Goal: Contribute content: Contribute content

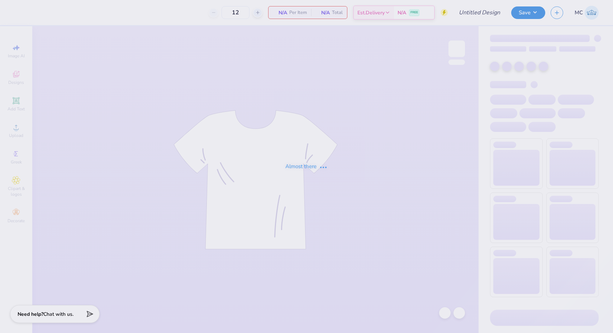
type input "Theta Mock Neck"
type input "50"
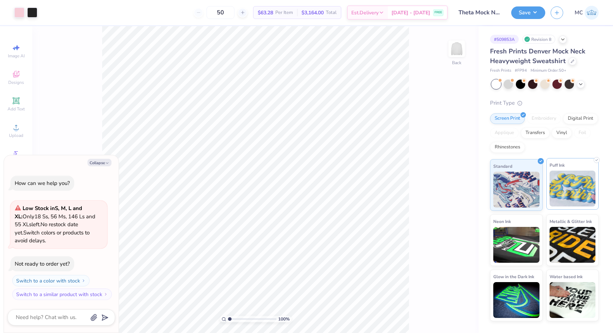
click at [561, 178] on img at bounding box center [573, 189] width 46 height 36
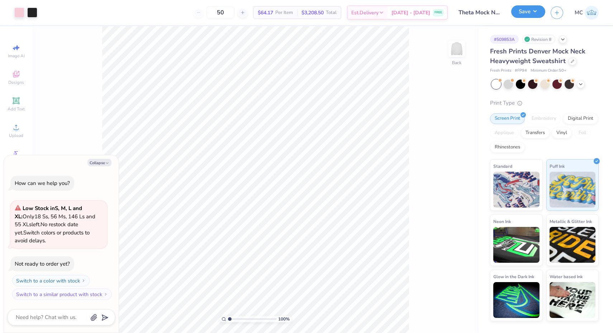
click at [528, 15] on button "Save" at bounding box center [528, 11] width 34 height 13
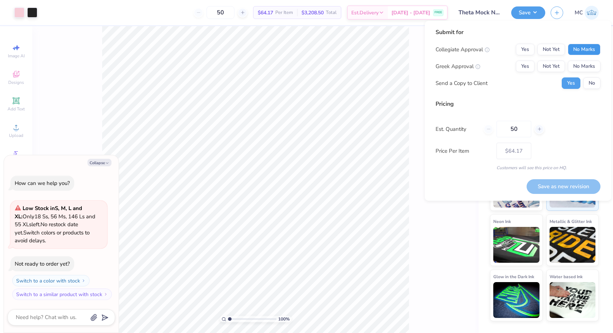
click at [586, 50] on button "No Marks" at bounding box center [584, 49] width 33 height 11
click at [526, 68] on button "Yes" at bounding box center [525, 66] width 19 height 11
click at [593, 85] on button "No" at bounding box center [591, 82] width 17 height 11
type textarea "x"
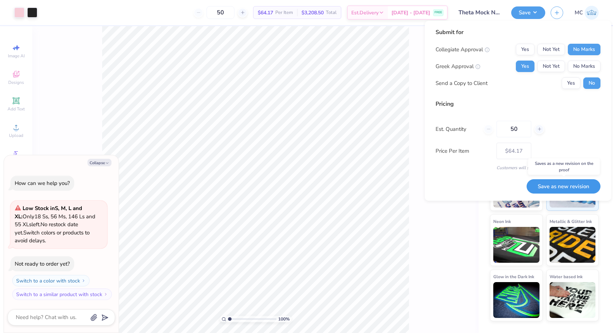
click at [553, 188] on button "Save as new revision" at bounding box center [564, 186] width 74 height 15
type input "$64.17"
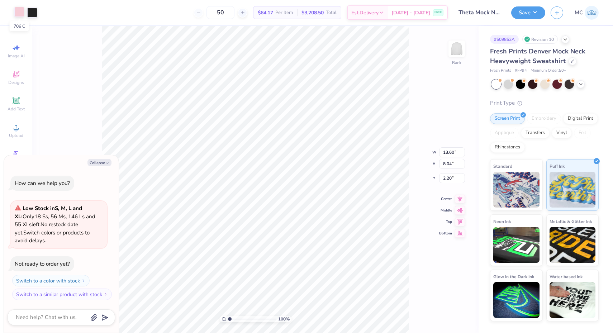
click at [18, 11] on div at bounding box center [19, 12] width 10 height 10
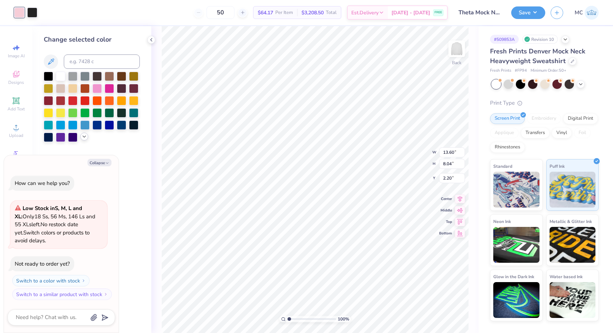
click at [83, 136] on polyline at bounding box center [84, 136] width 3 height 1
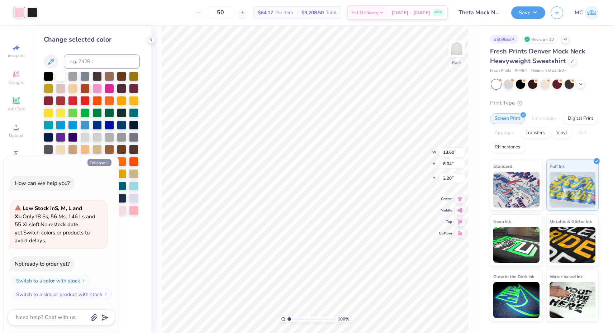
click at [103, 162] on button "Collapse" at bounding box center [100, 163] width 24 height 8
type textarea "x"
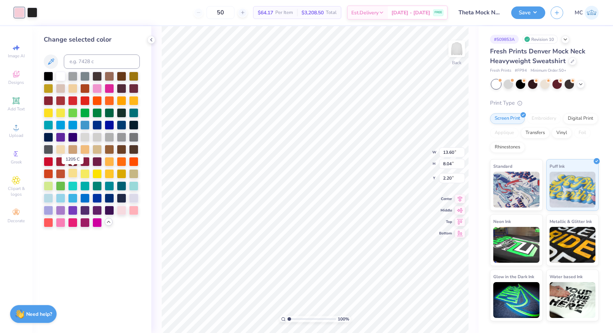
click at [72, 172] on div at bounding box center [72, 173] width 9 height 9
click at [535, 13] on button "Save" at bounding box center [528, 11] width 34 height 13
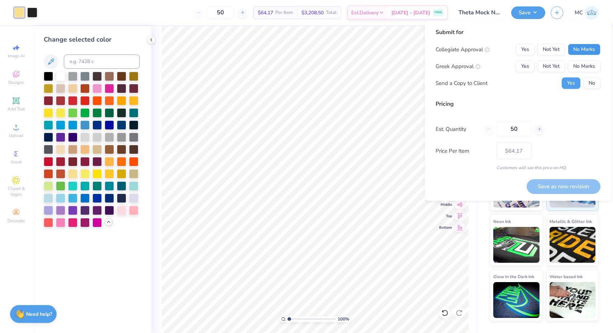
click at [586, 49] on button "No Marks" at bounding box center [584, 49] width 33 height 11
click at [524, 66] on button "Yes" at bounding box center [525, 66] width 19 height 11
click at [594, 83] on button "No" at bounding box center [591, 82] width 17 height 11
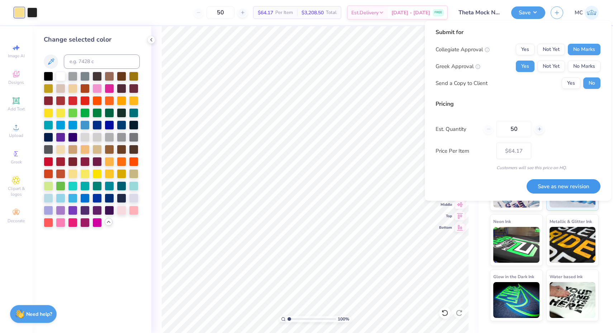
click at [571, 189] on button "Save as new revision" at bounding box center [564, 186] width 74 height 15
type input "$64.17"
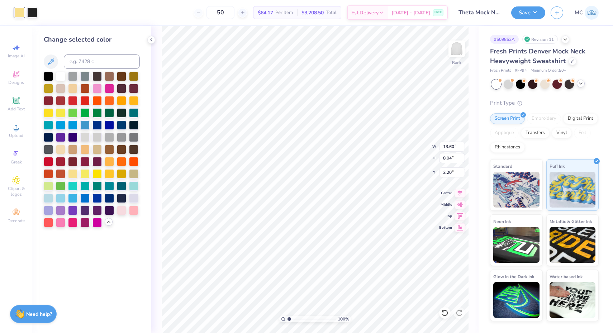
click at [580, 83] on icon at bounding box center [581, 84] width 6 height 6
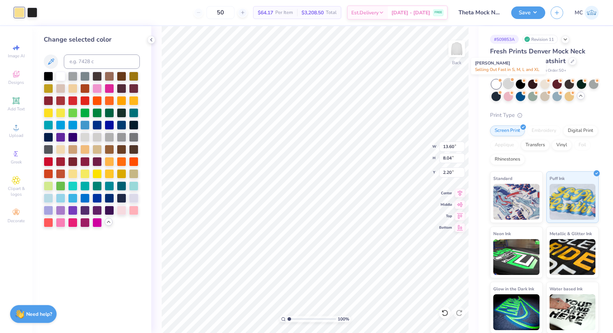
click at [507, 82] on div at bounding box center [508, 83] width 9 height 9
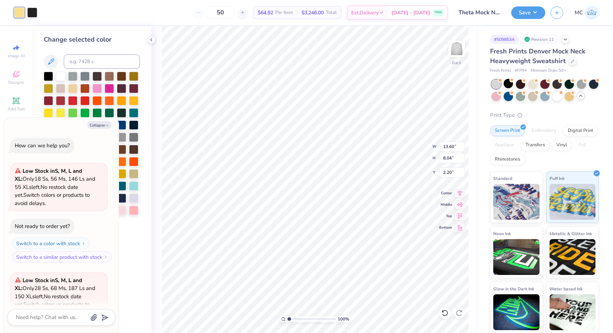
scroll to position [72, 0]
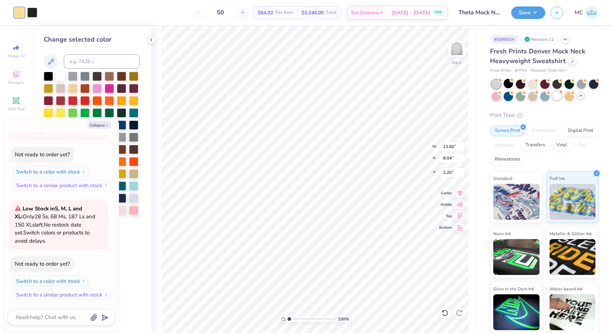
click at [557, 98] on div at bounding box center [557, 95] width 9 height 9
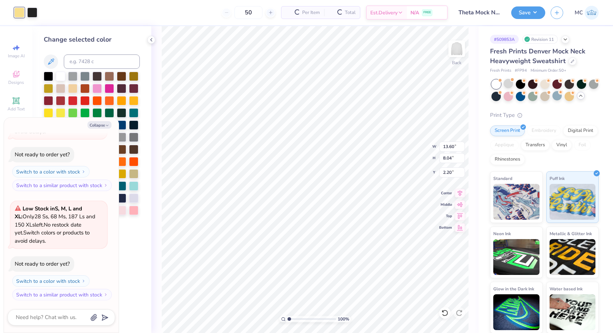
scroll to position [181, 0]
click at [100, 125] on button "Collapse" at bounding box center [100, 125] width 24 height 8
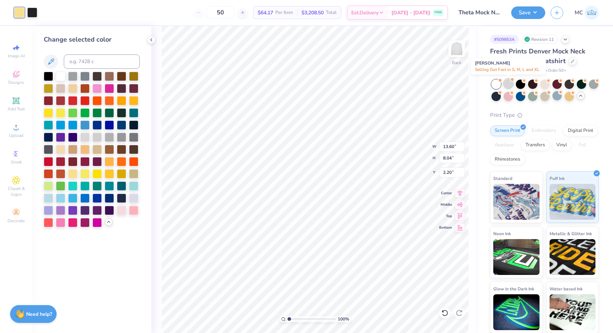
click at [508, 82] on div at bounding box center [508, 83] width 9 height 9
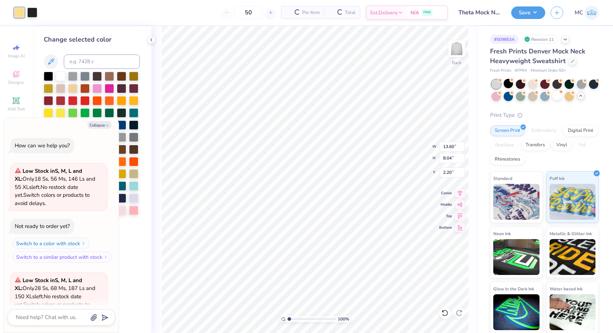
scroll to position [290, 0]
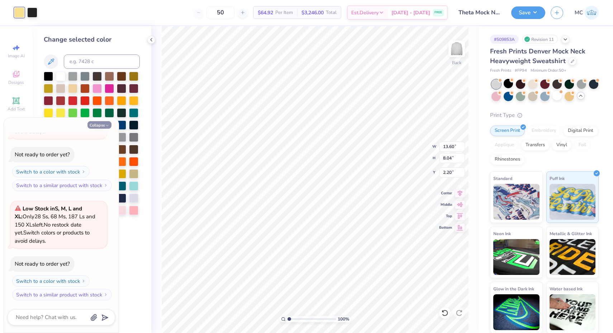
click at [96, 122] on button "Collapse" at bounding box center [100, 125] width 24 height 8
type textarea "x"
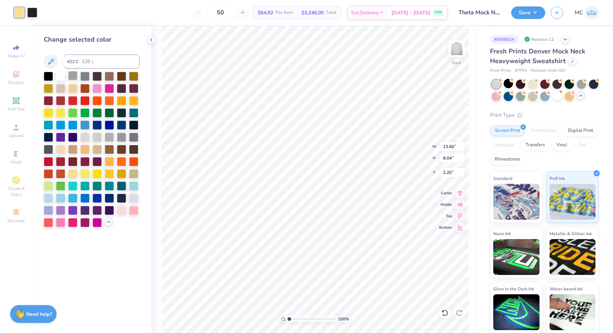
click at [71, 74] on div at bounding box center [72, 75] width 9 height 9
click at [85, 74] on div at bounding box center [84, 75] width 9 height 9
click at [110, 137] on div at bounding box center [109, 136] width 9 height 9
click at [121, 137] on div at bounding box center [121, 136] width 9 height 9
click at [110, 137] on div at bounding box center [109, 136] width 9 height 9
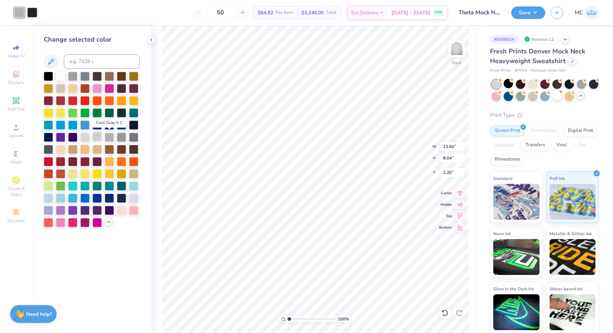
click at [95, 137] on div at bounding box center [97, 136] width 9 height 9
click at [109, 137] on div at bounding box center [109, 136] width 9 height 9
click at [533, 13] on button "Save" at bounding box center [528, 11] width 34 height 13
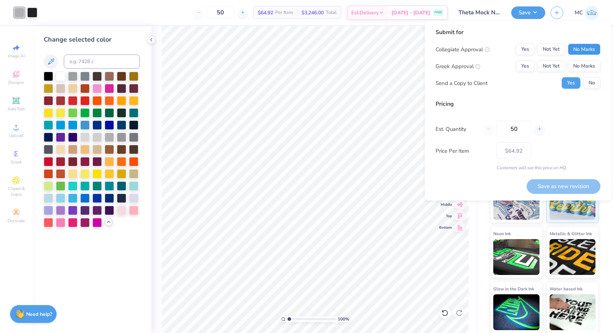
click at [590, 47] on button "No Marks" at bounding box center [584, 49] width 33 height 11
click at [530, 66] on button "Yes" at bounding box center [525, 66] width 19 height 11
click at [599, 84] on button "No" at bounding box center [591, 82] width 17 height 11
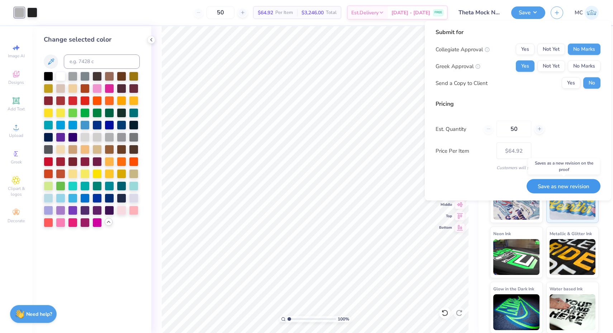
click at [568, 186] on button "Save as new revision" at bounding box center [564, 186] width 74 height 15
type input "$64.92"
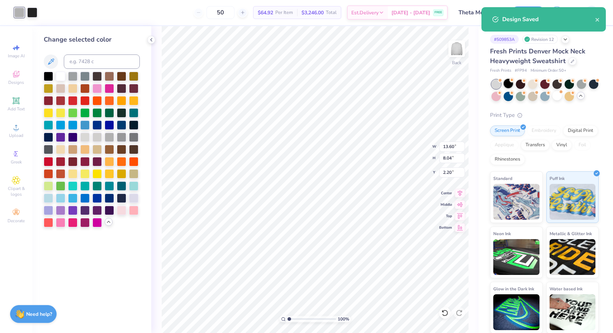
click at [510, 83] on div at bounding box center [508, 83] width 9 height 9
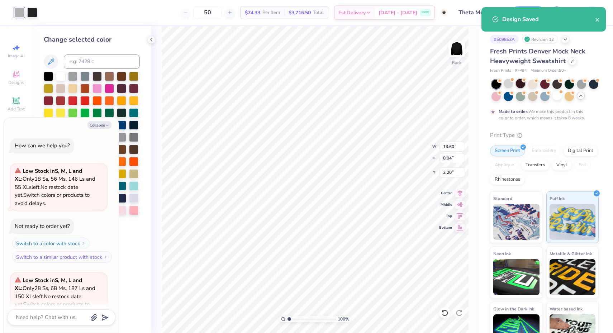
scroll to position [358, 0]
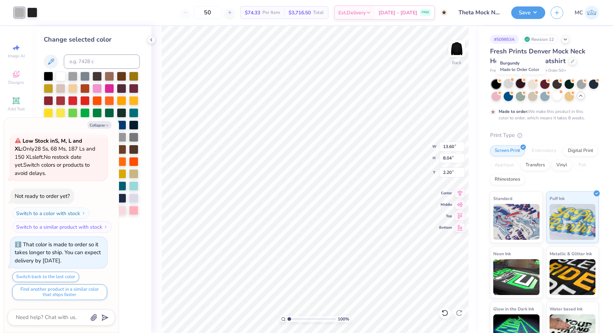
click at [517, 83] on div at bounding box center [520, 83] width 9 height 9
click at [594, 84] on div at bounding box center [593, 83] width 9 height 9
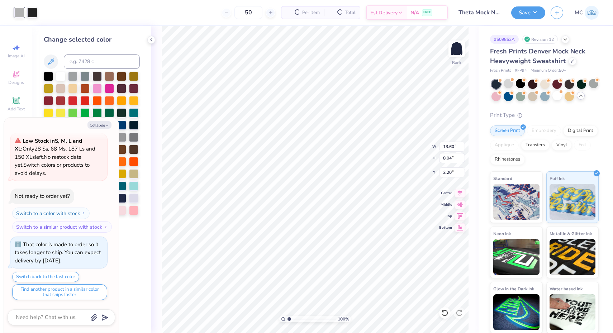
scroll to position [503, 0]
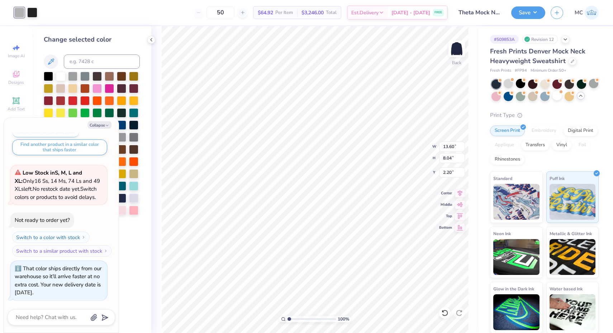
type textarea "x"
type input "2.22"
click at [92, 127] on button "Collapse" at bounding box center [100, 125] width 24 height 8
type textarea "x"
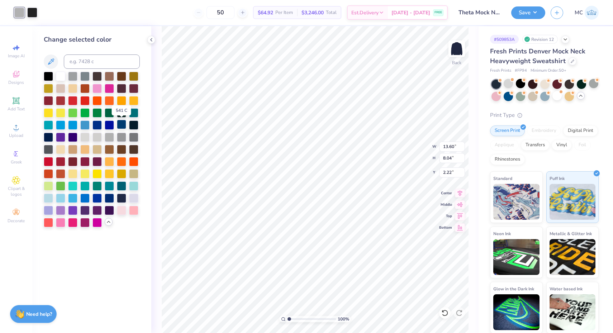
click at [125, 125] on div at bounding box center [121, 124] width 9 height 9
click at [47, 139] on div at bounding box center [48, 136] width 9 height 9
click at [106, 200] on div at bounding box center [109, 197] width 9 height 9
click at [118, 198] on div at bounding box center [121, 197] width 9 height 9
click at [134, 123] on div at bounding box center [133, 124] width 9 height 9
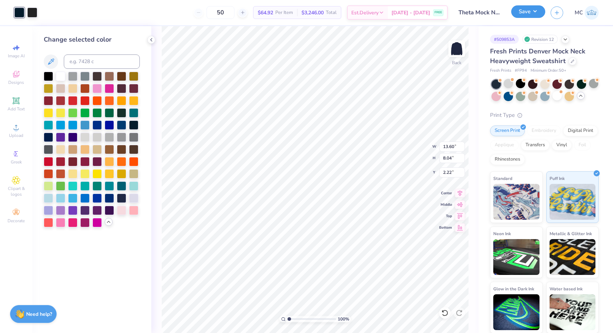
click at [536, 17] on button "Save" at bounding box center [528, 11] width 34 height 13
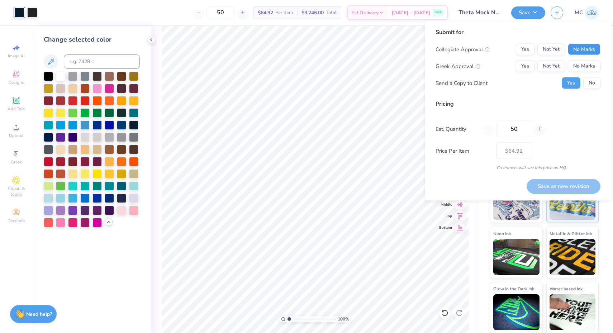
click at [584, 50] on button "No Marks" at bounding box center [584, 49] width 33 height 11
click at [526, 66] on button "Yes" at bounding box center [525, 66] width 19 height 11
click at [590, 82] on button "No" at bounding box center [591, 82] width 17 height 11
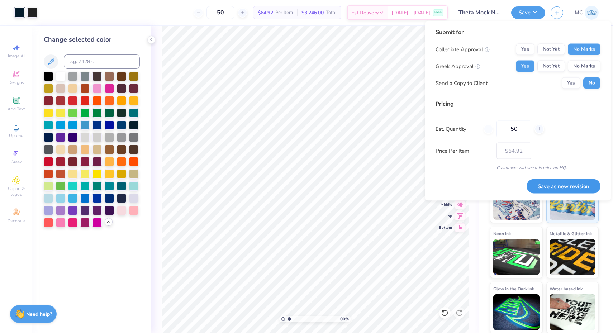
click at [576, 185] on button "Save as new revision" at bounding box center [564, 186] width 74 height 15
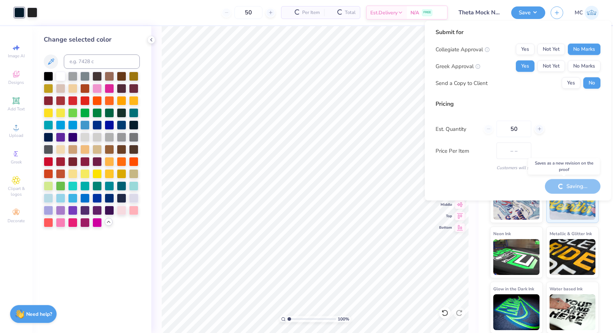
type input "$64.92"
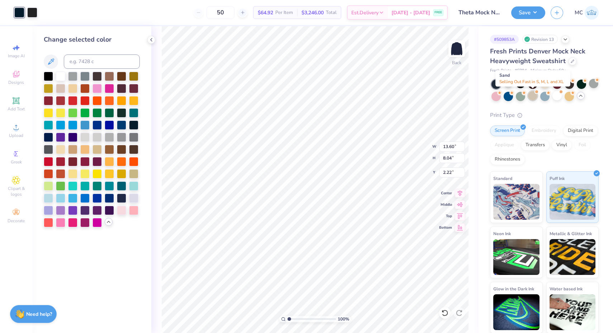
click at [536, 97] on div at bounding box center [532, 95] width 9 height 9
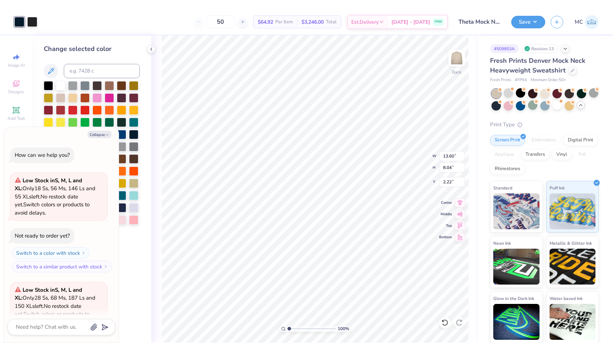
scroll to position [605, 0]
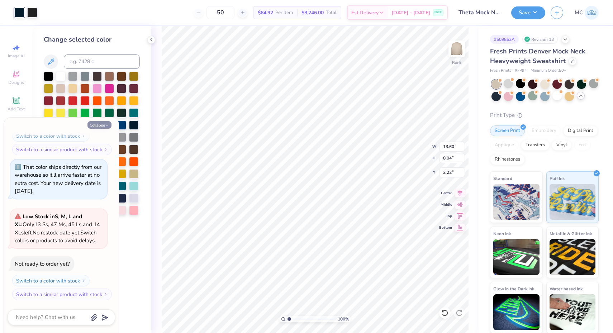
click at [104, 123] on button "Collapse" at bounding box center [100, 125] width 24 height 8
type textarea "x"
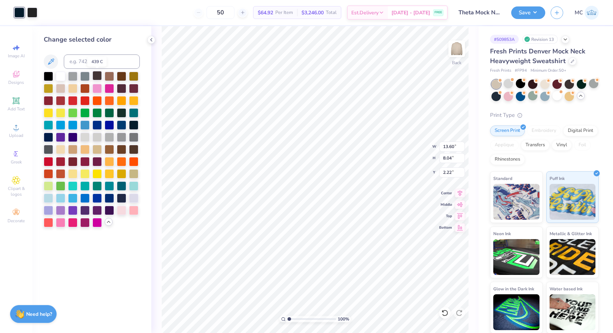
click at [99, 73] on div at bounding box center [97, 75] width 9 height 9
click at [533, 12] on button "Save" at bounding box center [528, 11] width 34 height 13
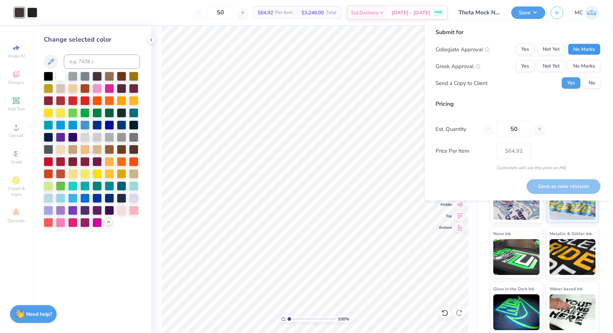
click at [578, 53] on button "No Marks" at bounding box center [584, 49] width 33 height 11
click at [529, 63] on button "Yes" at bounding box center [525, 66] width 19 height 11
click at [591, 81] on button "No" at bounding box center [591, 82] width 17 height 11
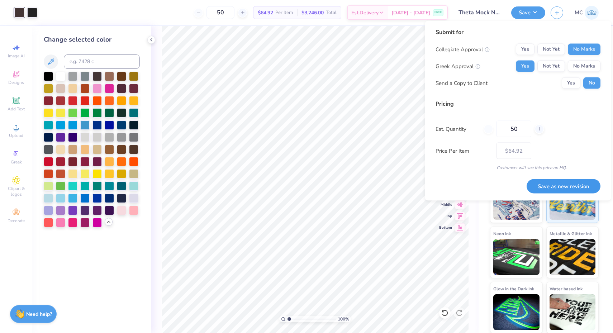
click at [559, 189] on button "Save as new revision" at bounding box center [564, 186] width 74 height 15
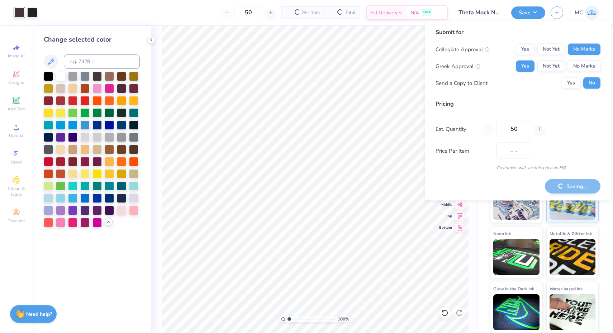
type input "$64.92"
